Goal: Transaction & Acquisition: Obtain resource

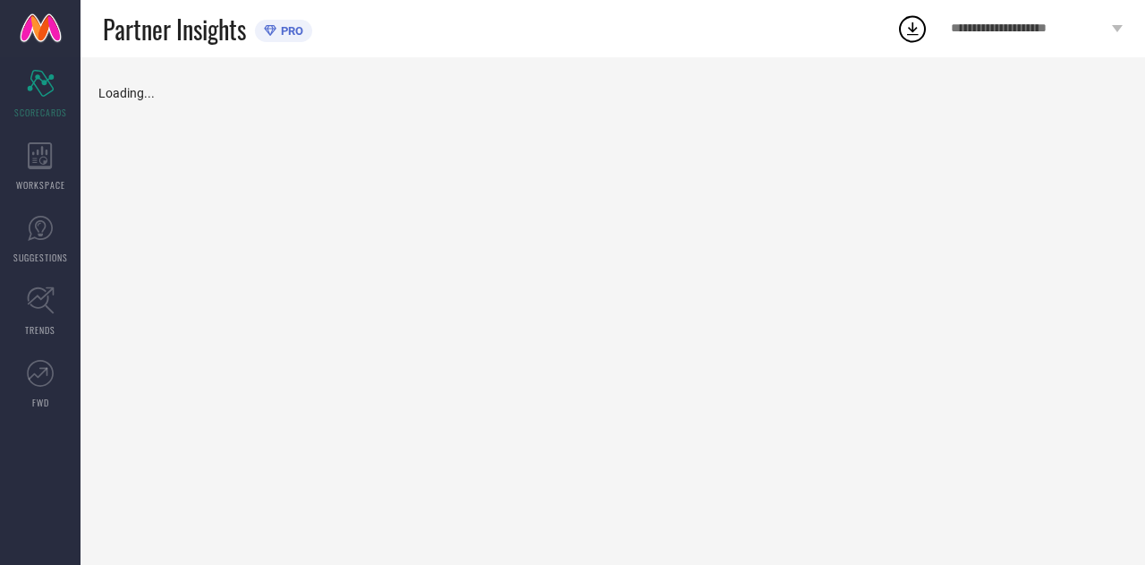
click at [638, 13] on div "Partner Insights PRO" at bounding box center [489, 28] width 816 height 57
click at [77, 182] on div "WORKSPACE" at bounding box center [40, 167] width 81 height 72
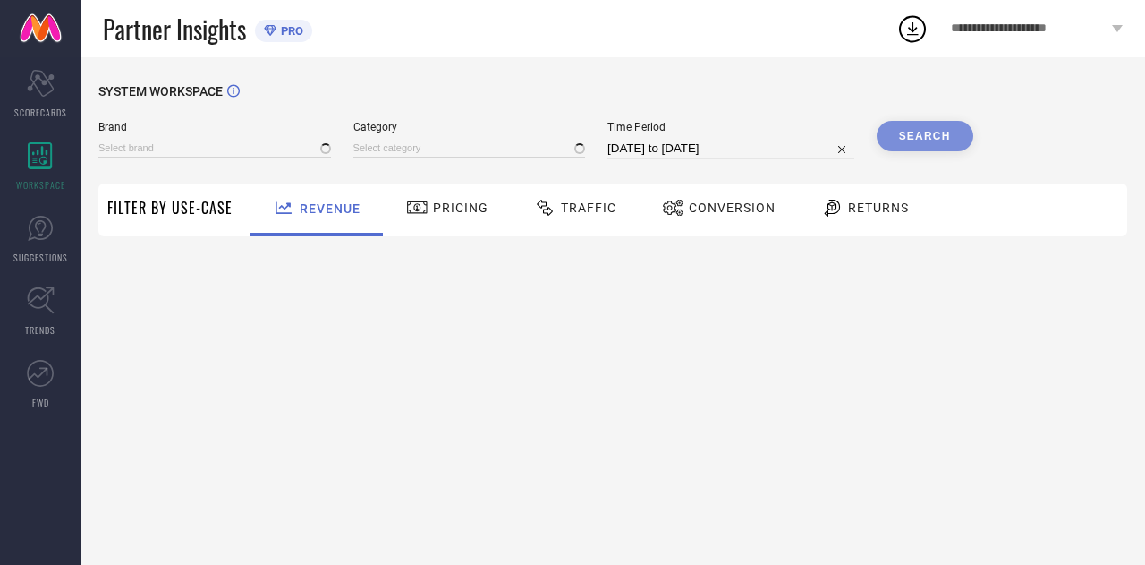
type input "THE SOULED STORE"
type input "All"
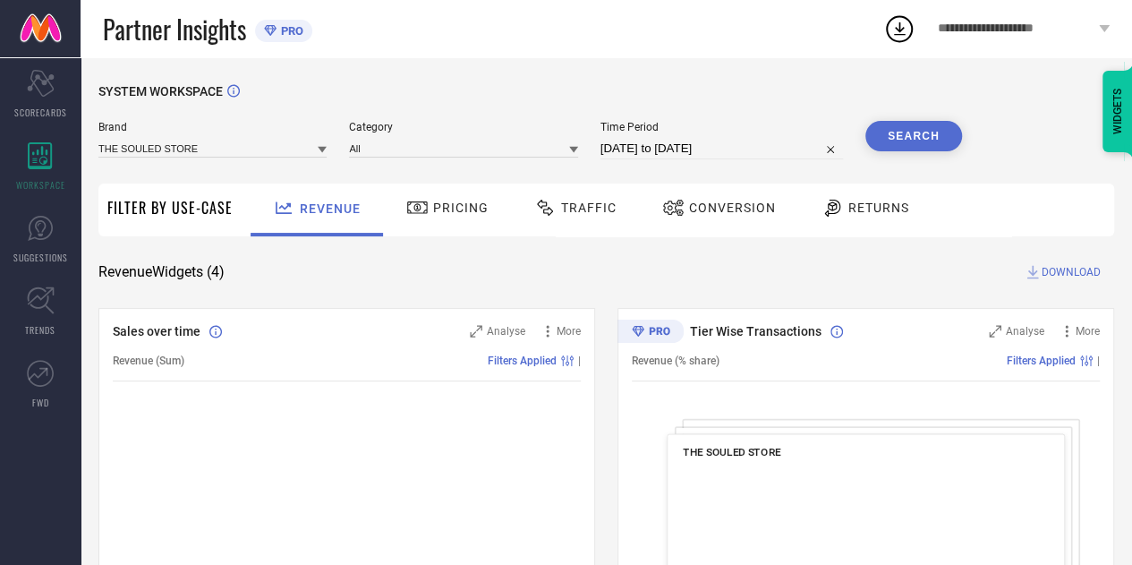
click at [906, 19] on circle at bounding box center [899, 29] width 25 height 25
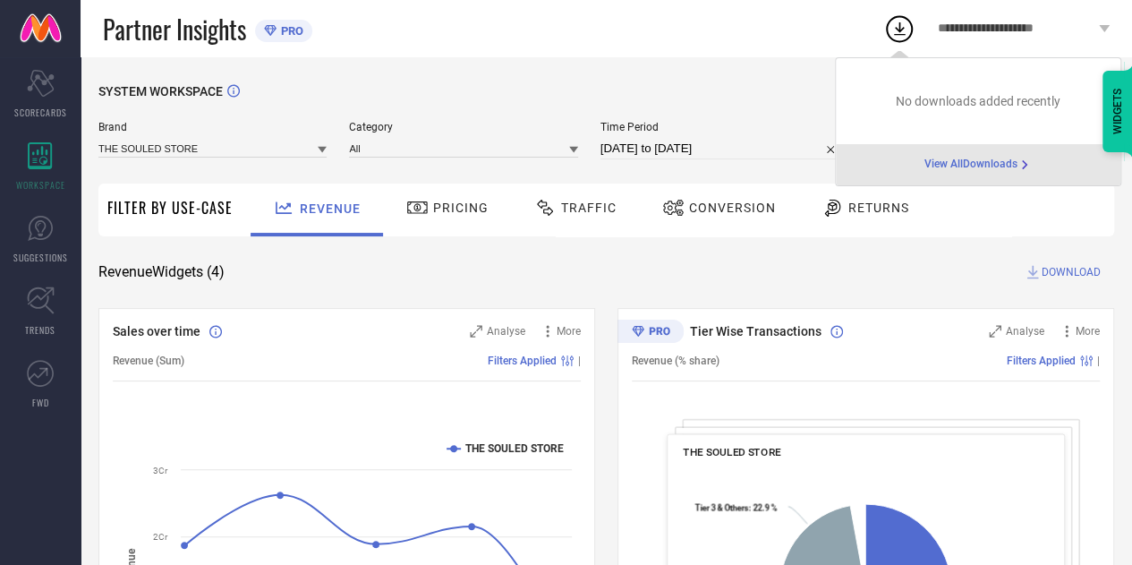
click at [957, 166] on span "View All Downloads" at bounding box center [970, 164] width 93 height 14
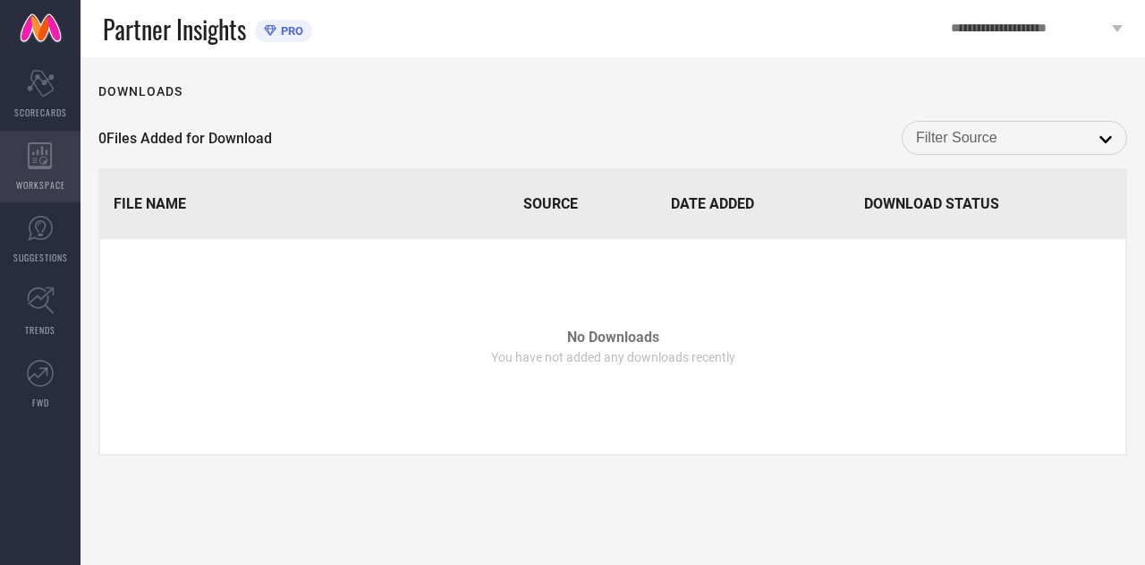
click at [10, 167] on div "WORKSPACE" at bounding box center [40, 167] width 81 height 72
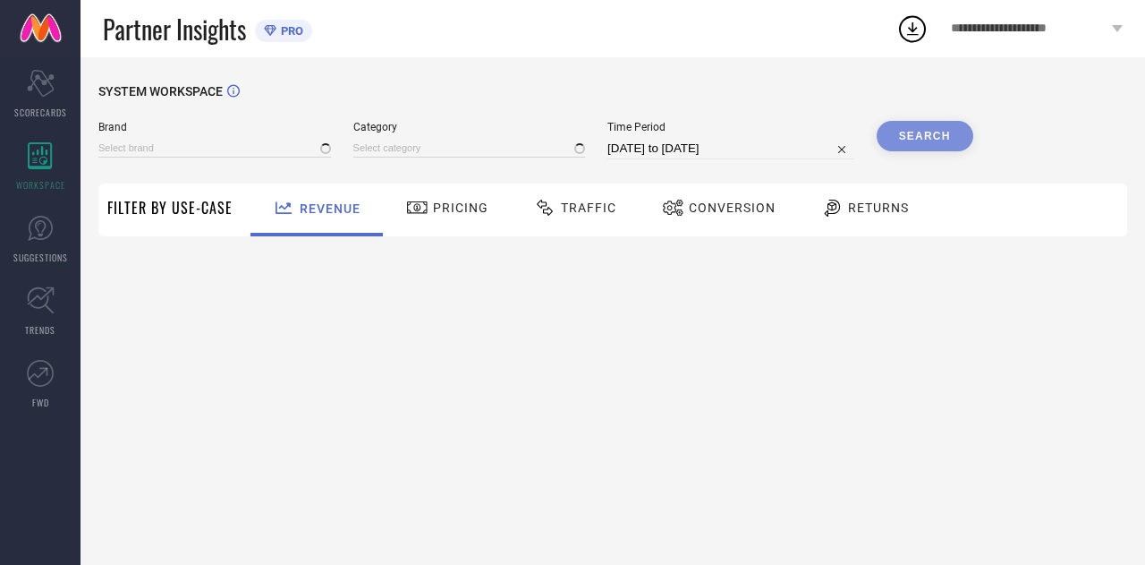
type input "THE SOULED STORE"
type input "All"
click at [574, 195] on div "Traffic" at bounding box center [575, 207] width 91 height 30
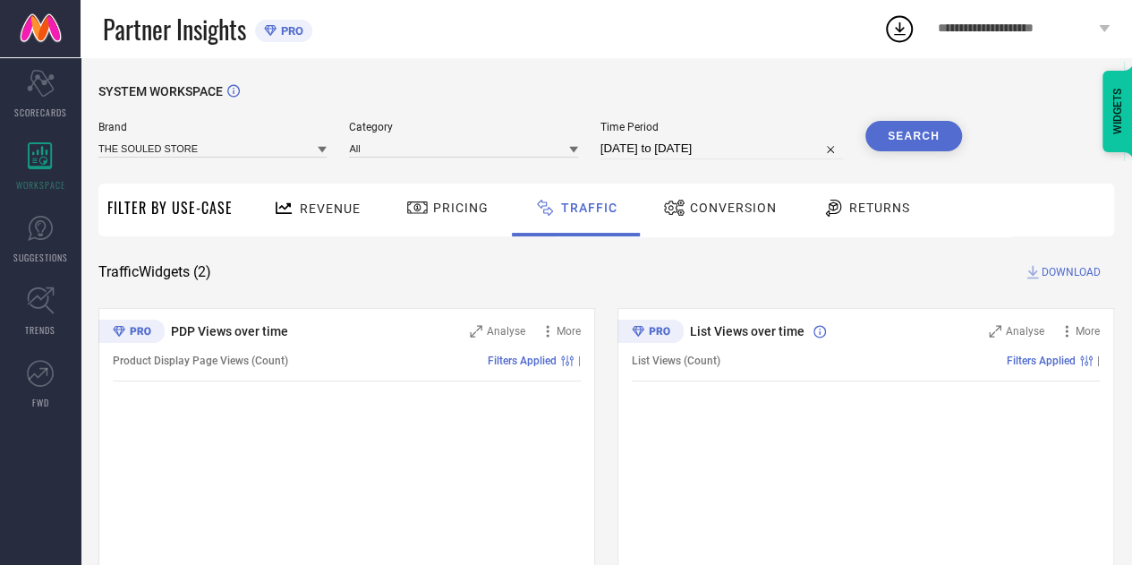
select select "6"
select select "2025"
select select "7"
select select "2025"
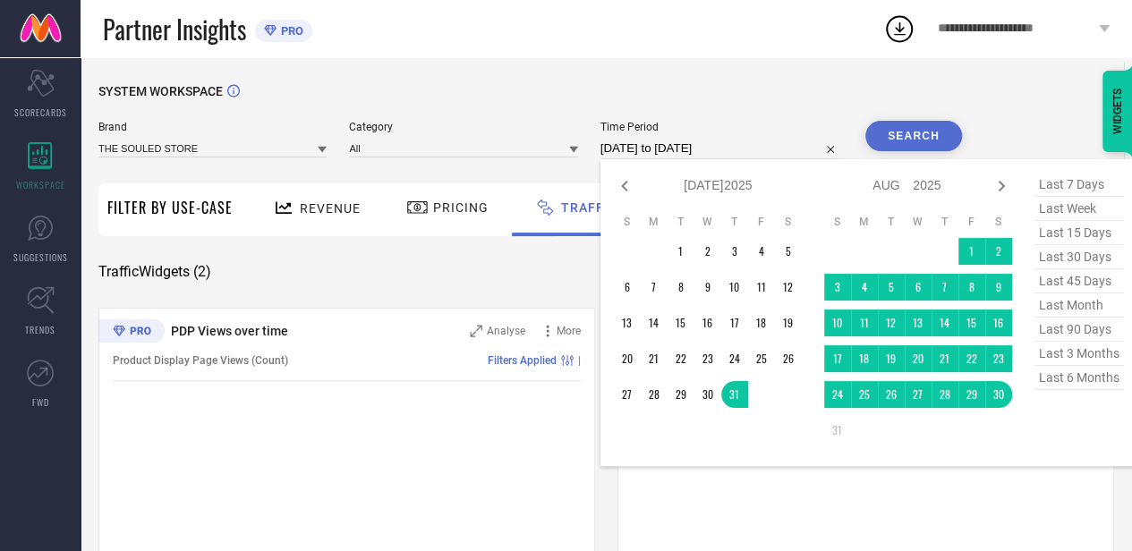
click at [805, 146] on input "[DATE] to [DATE]" at bounding box center [721, 148] width 242 height 21
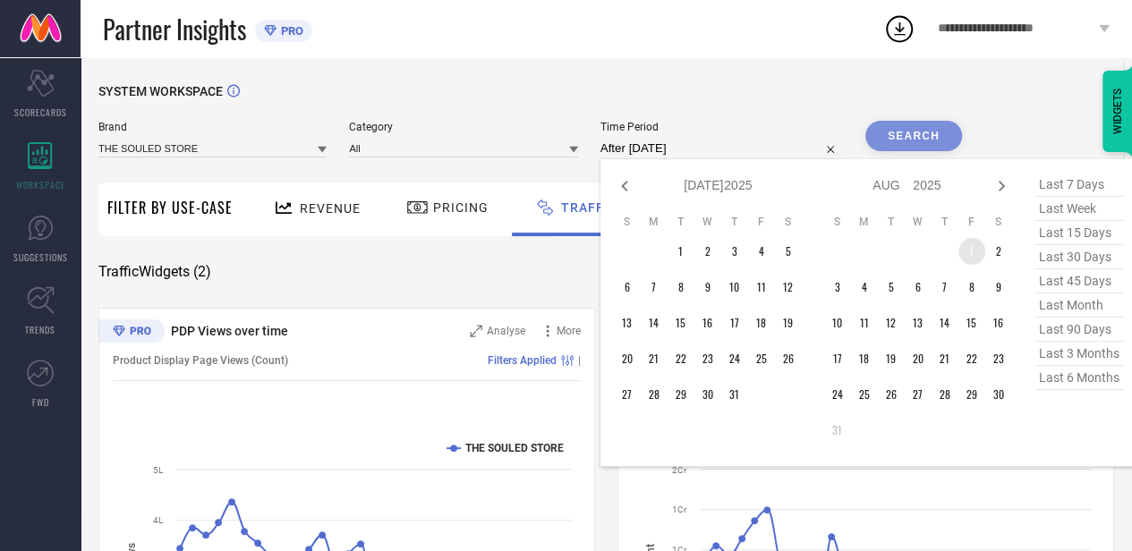
click at [969, 242] on td "1" at bounding box center [971, 251] width 27 height 27
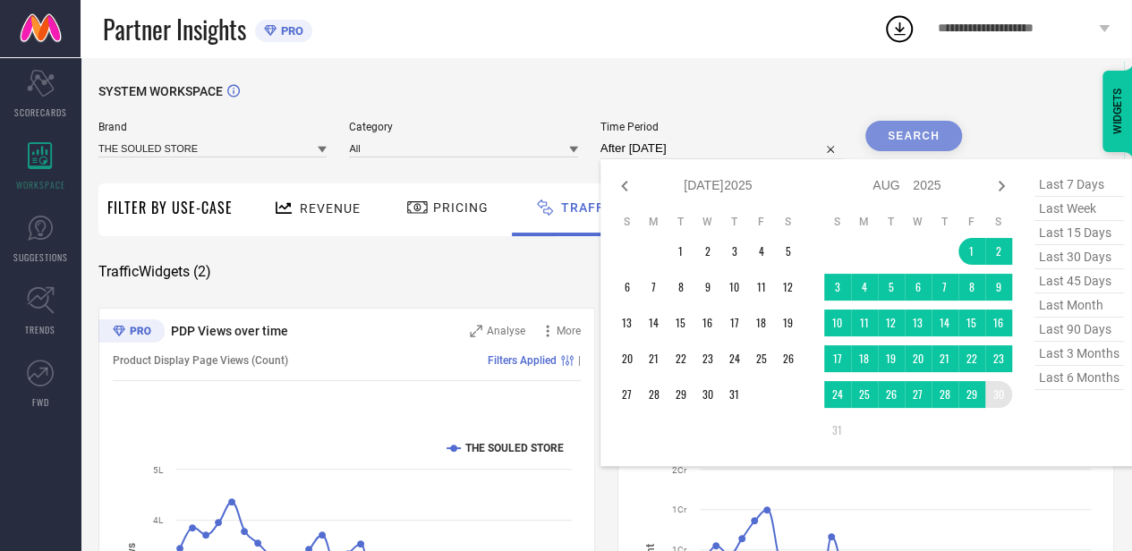
type input "[DATE] to [DATE]"
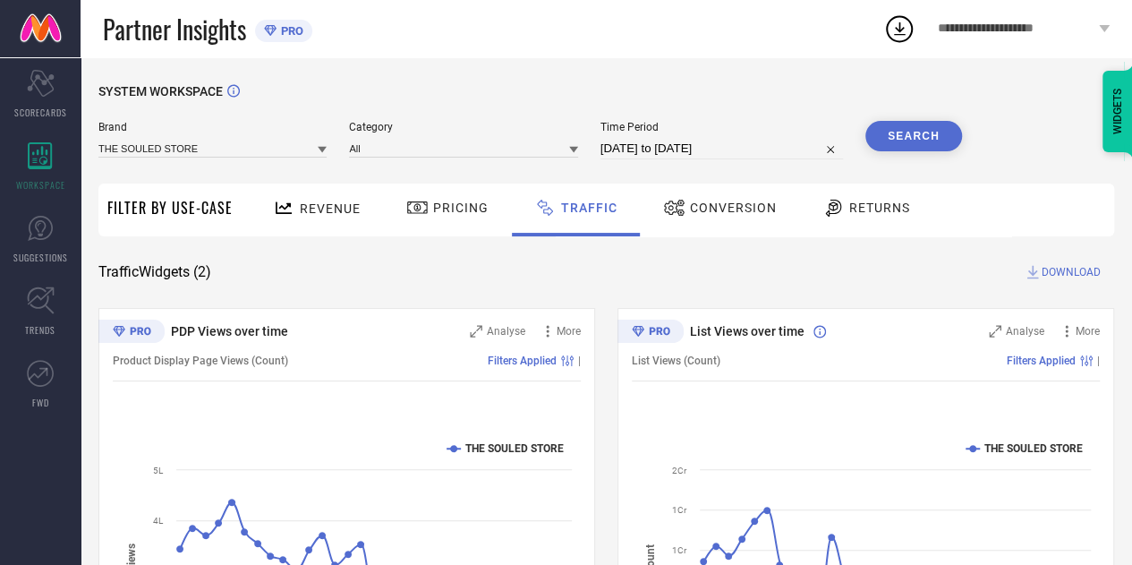
click at [904, 134] on button "Search" at bounding box center [913, 136] width 97 height 30
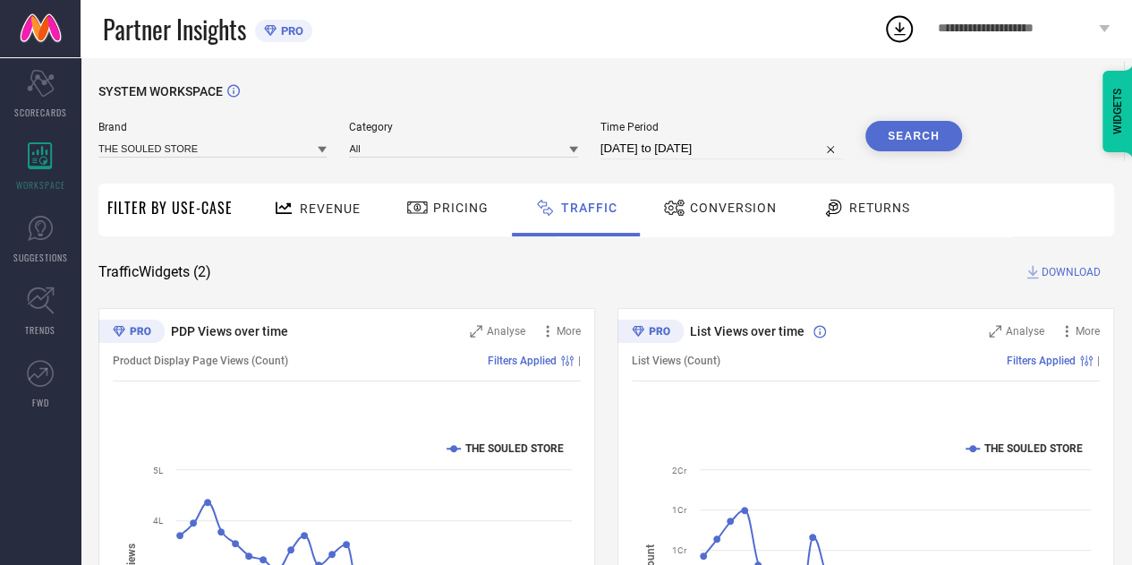
click at [1044, 268] on span "DOWNLOAD" at bounding box center [1071, 272] width 59 height 18
click at [906, 29] on icon at bounding box center [899, 29] width 32 height 32
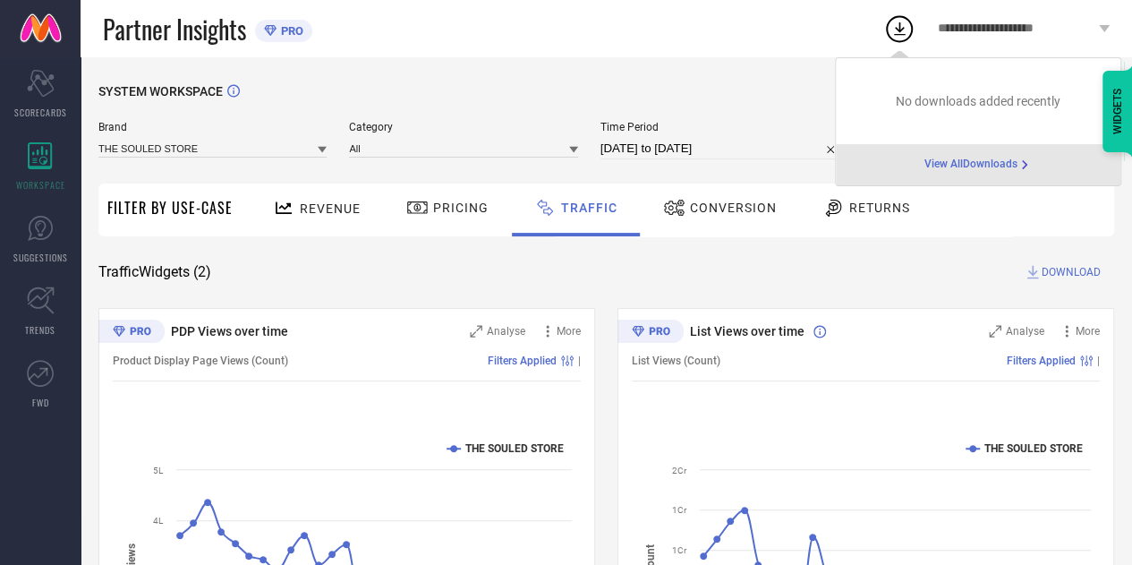
click at [936, 170] on span "View All Downloads" at bounding box center [970, 164] width 93 height 14
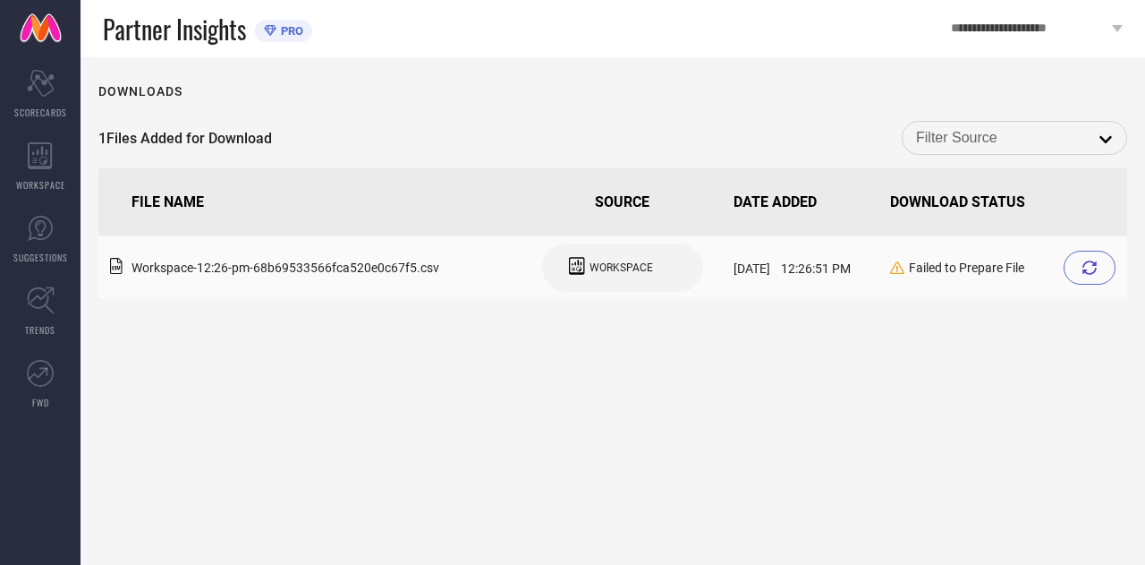
click at [1087, 274] on icon at bounding box center [1090, 267] width 14 height 14
click at [1080, 277] on div at bounding box center [1090, 268] width 52 height 34
